Goal: Task Accomplishment & Management: Use online tool/utility

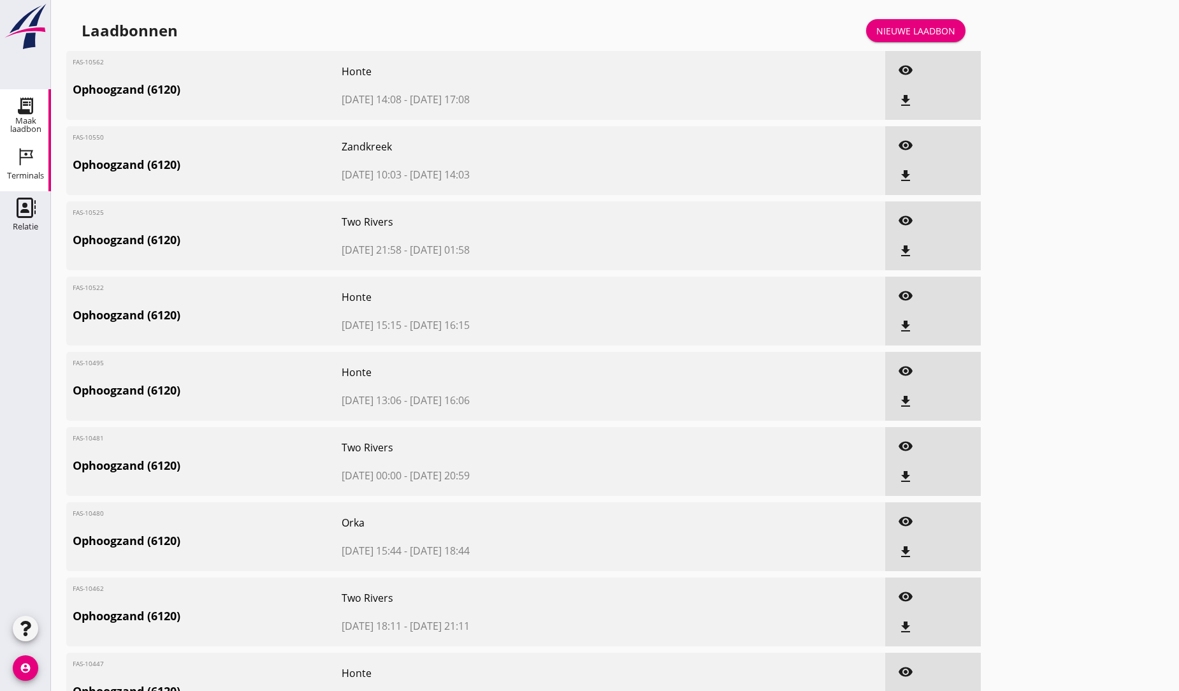
click at [22, 156] on icon "Terminals" at bounding box center [25, 157] width 20 height 20
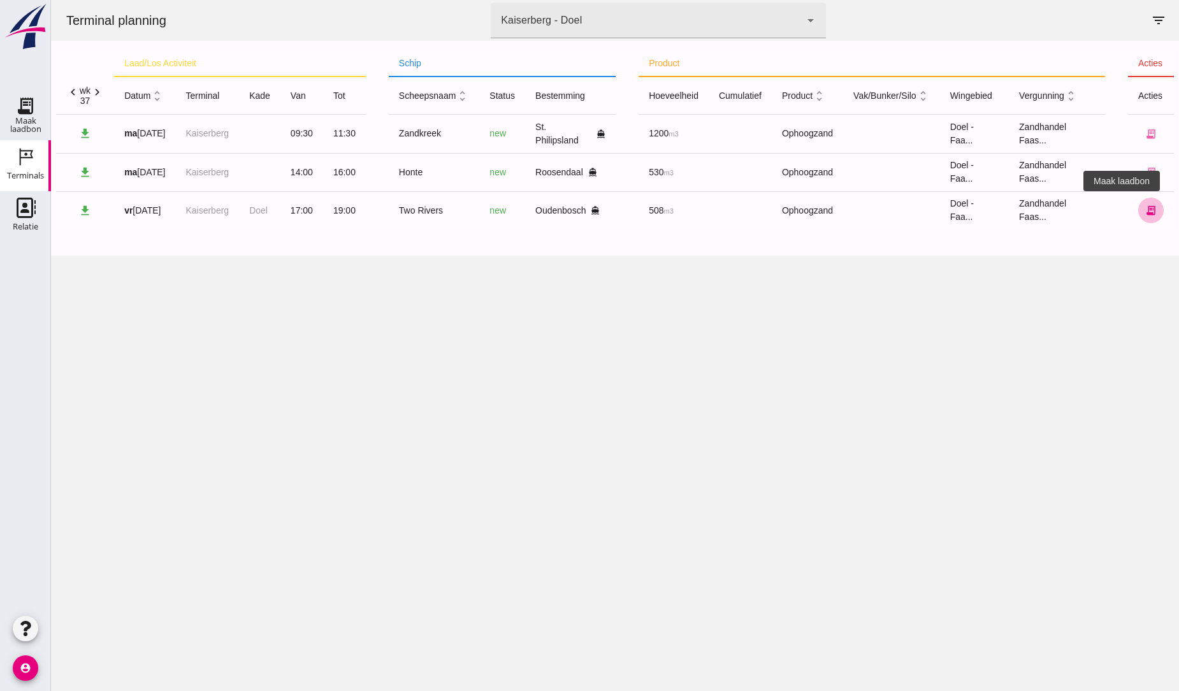
click at [1146, 215] on icon "receipt_long" at bounding box center [1151, 210] width 11 height 11
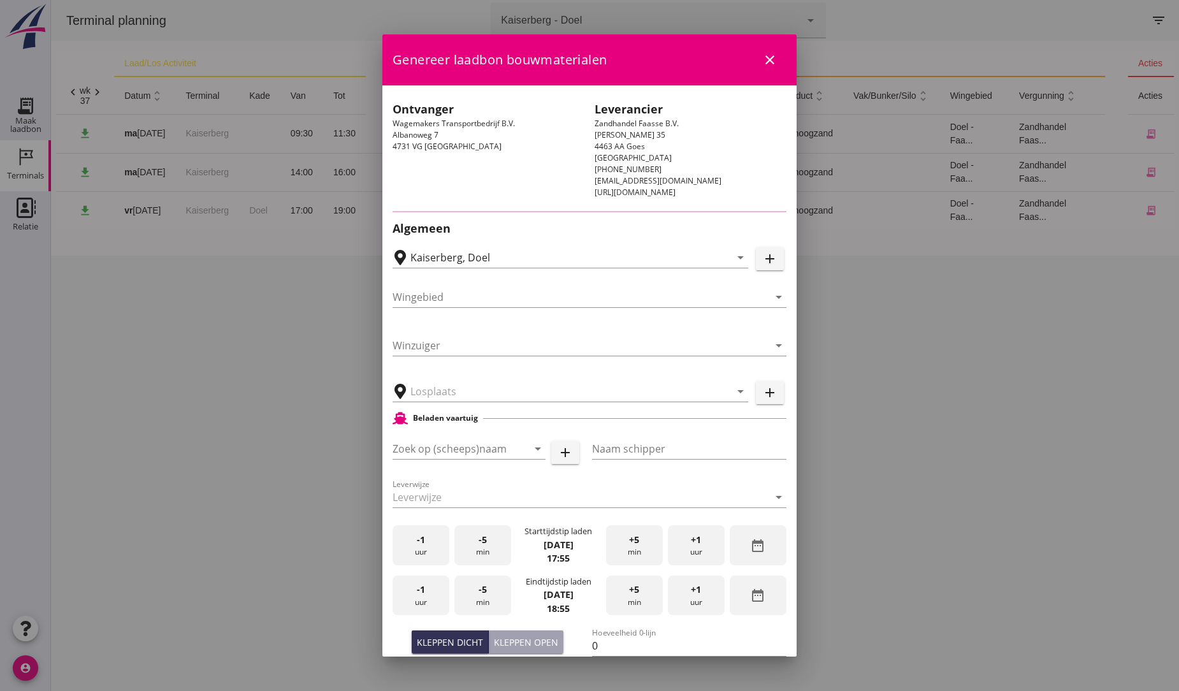
type input "Wagemakers Grondwerkbedrijf B.V., [GEOGRAPHIC_DATA]"
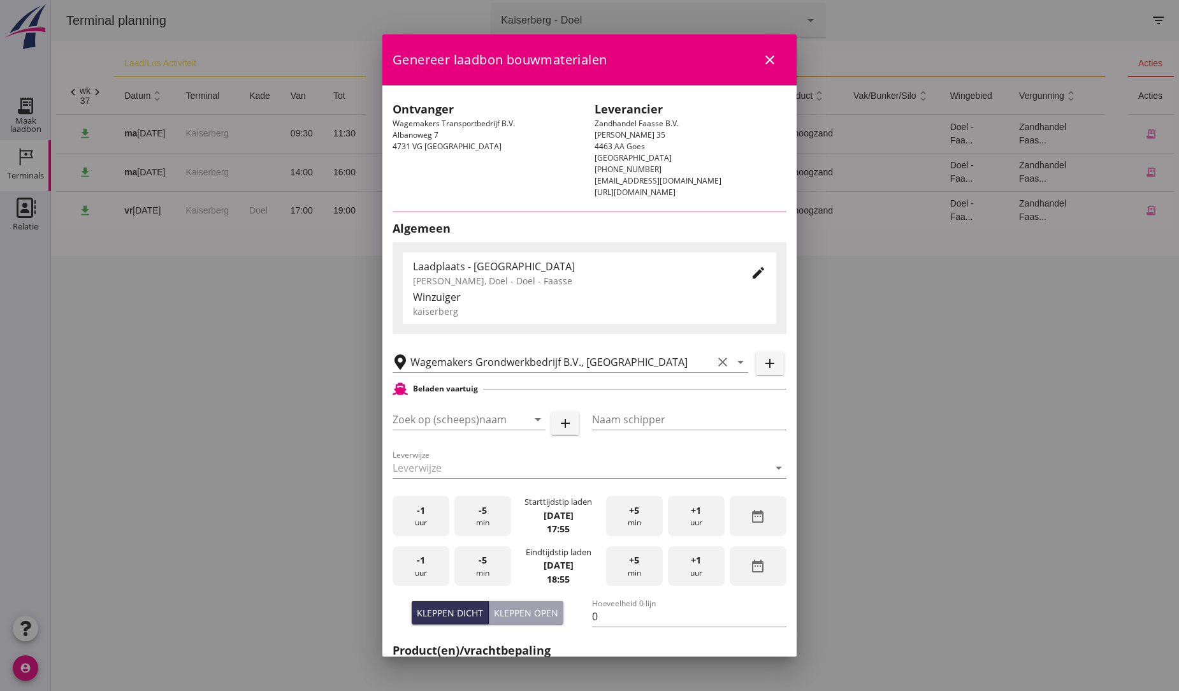
type input "Two Rivers"
type input "[PERSON_NAME]"
type input "539"
type input "Ophoogzand (6120)"
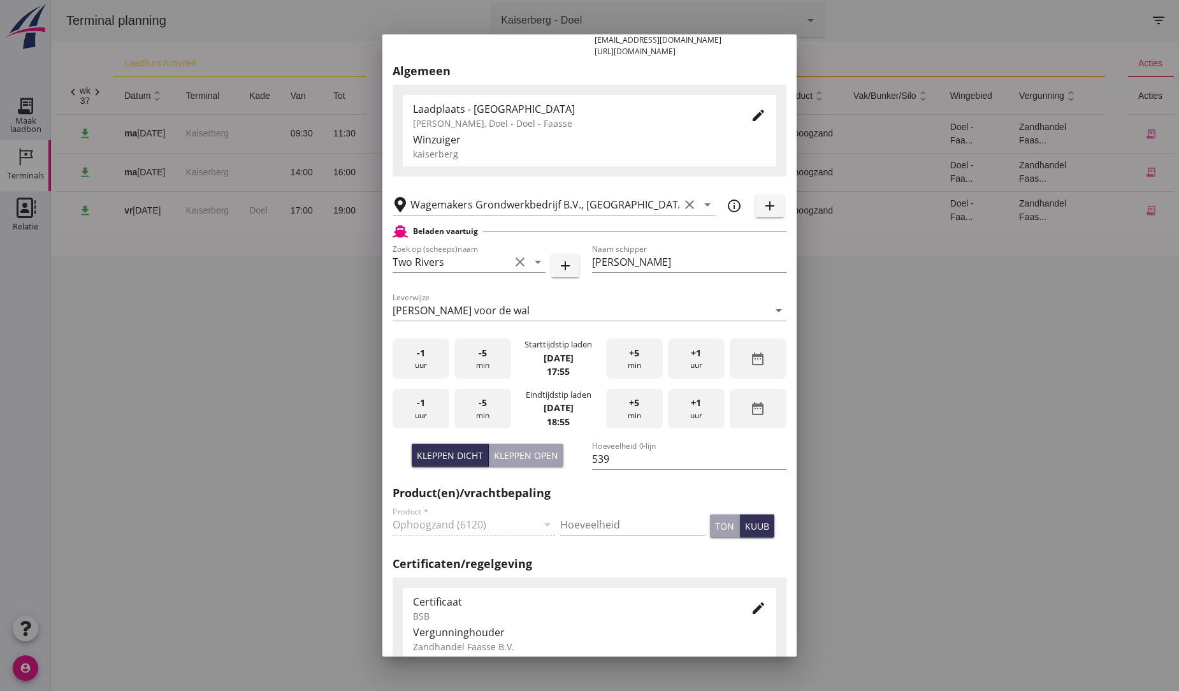
scroll to position [142, 0]
click at [687, 409] on div "+1 uur" at bounding box center [696, 408] width 57 height 40
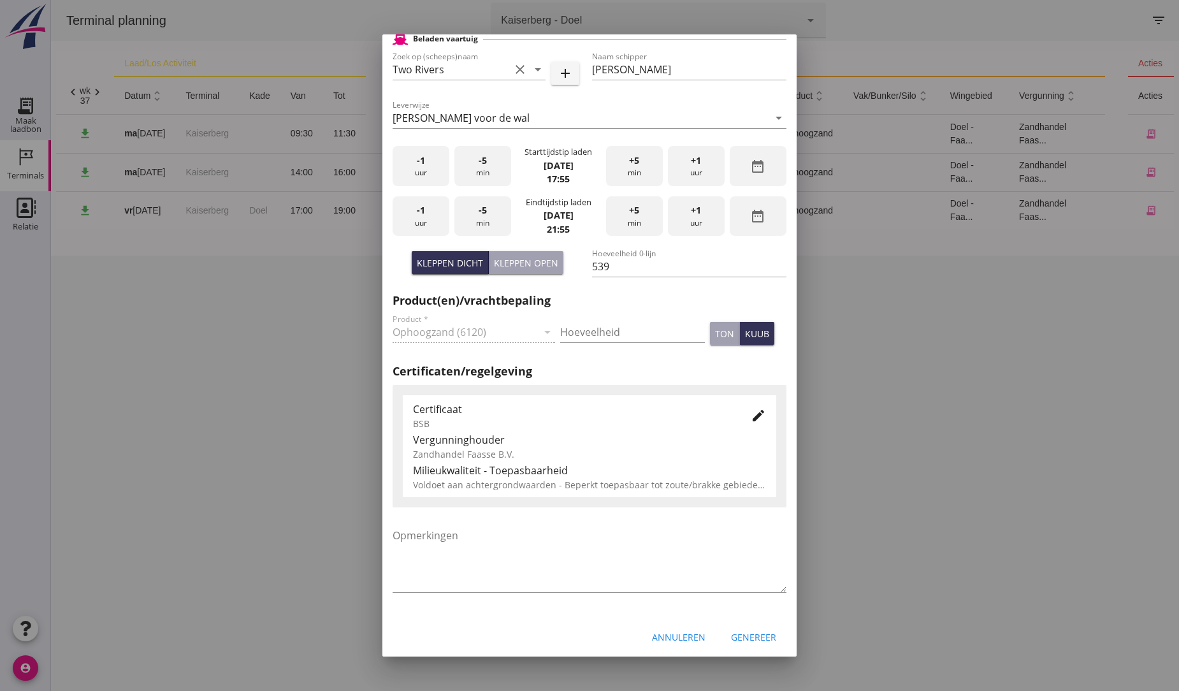
scroll to position [338, 0]
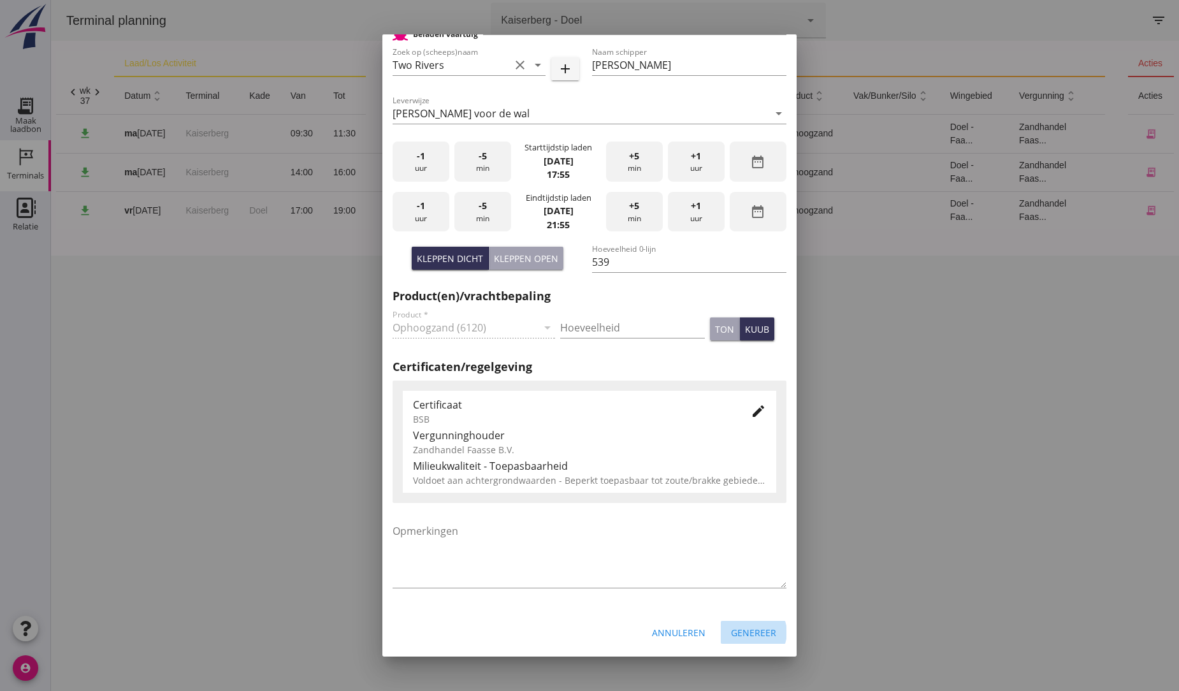
click at [750, 627] on div "Genereer" at bounding box center [753, 632] width 45 height 13
